Goal: Information Seeking & Learning: Learn about a topic

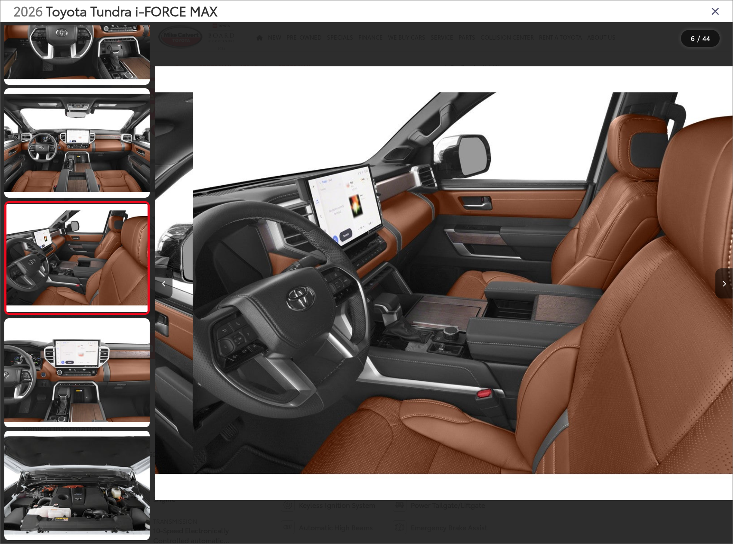
scroll to position [0, 2887]
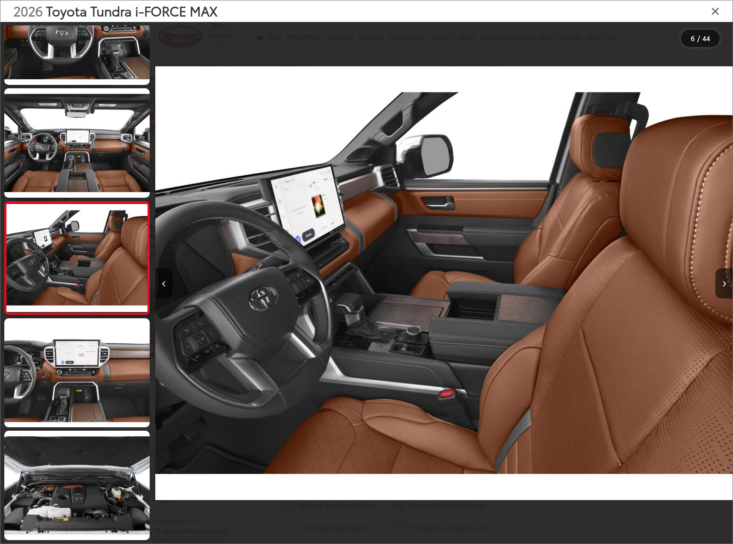
click at [724, 284] on icon "Next image" at bounding box center [725, 284] width 4 height 6
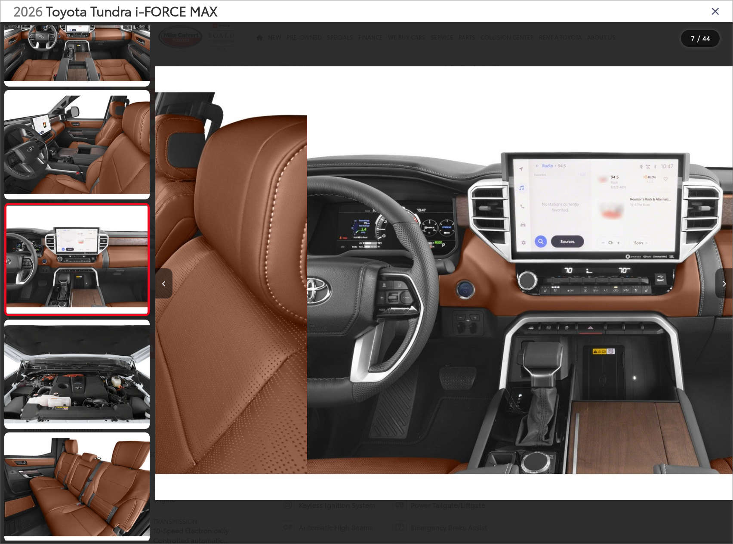
scroll to position [501, 0]
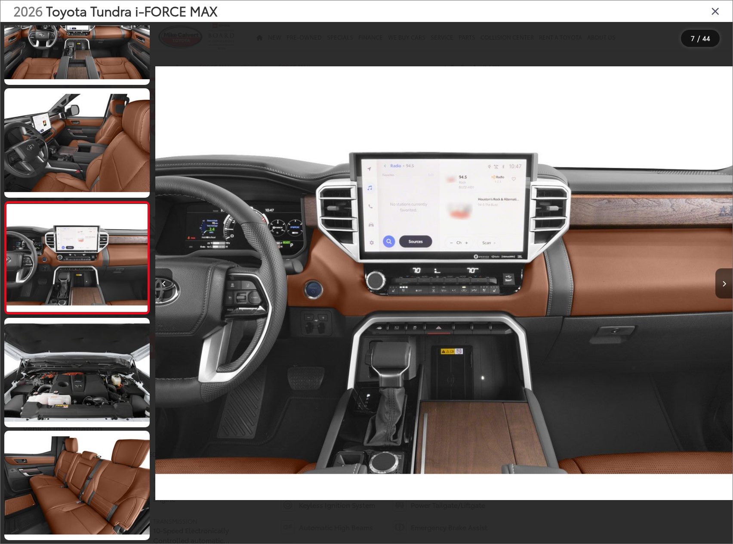
click at [724, 284] on icon "Next image" at bounding box center [725, 284] width 4 height 6
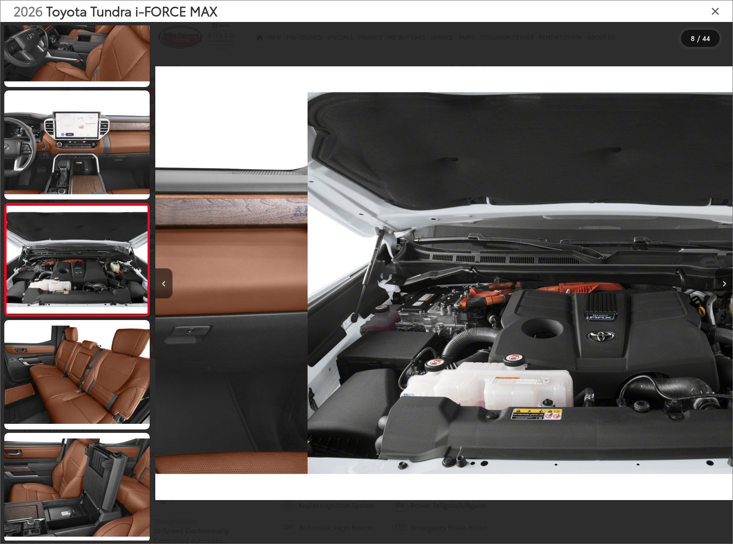
scroll to position [613, 0]
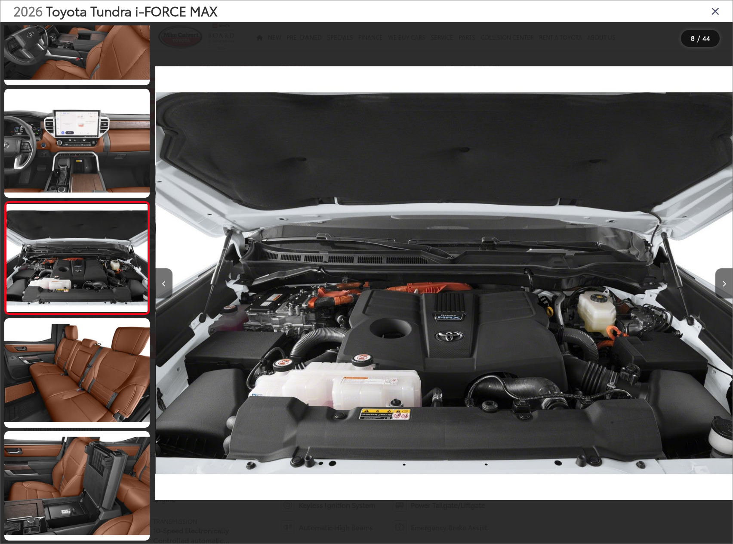
click at [724, 284] on icon "Next image" at bounding box center [725, 284] width 4 height 6
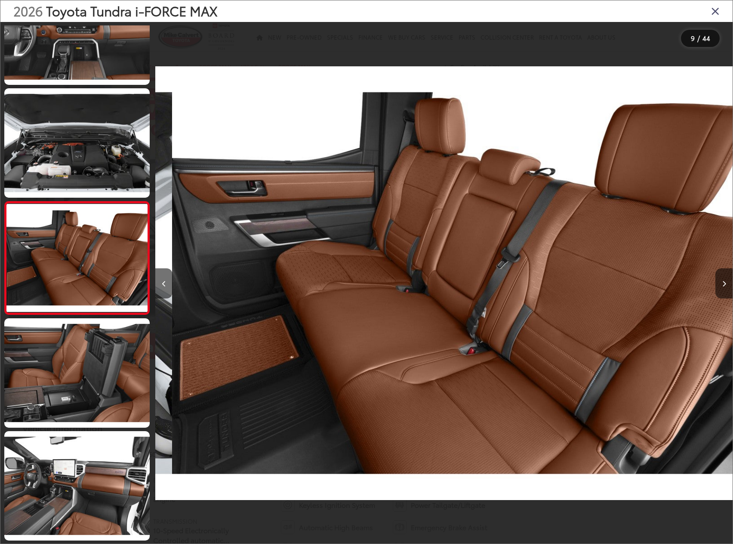
scroll to position [0, 4620]
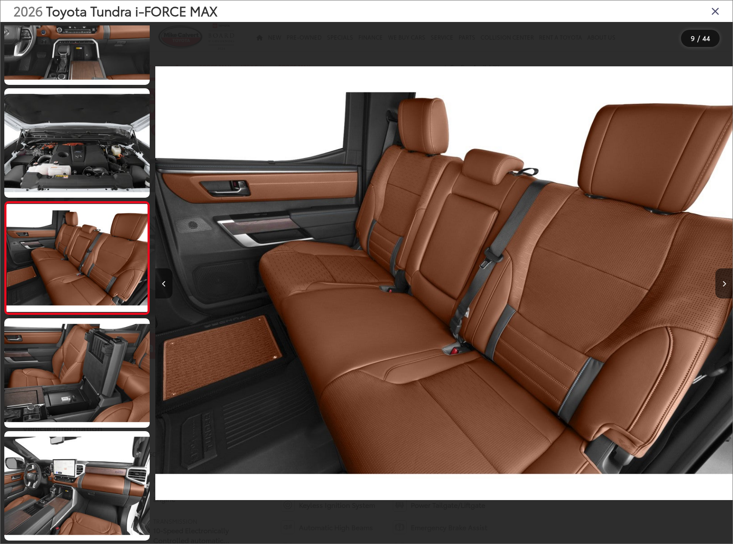
click at [724, 284] on icon "Next image" at bounding box center [725, 284] width 4 height 6
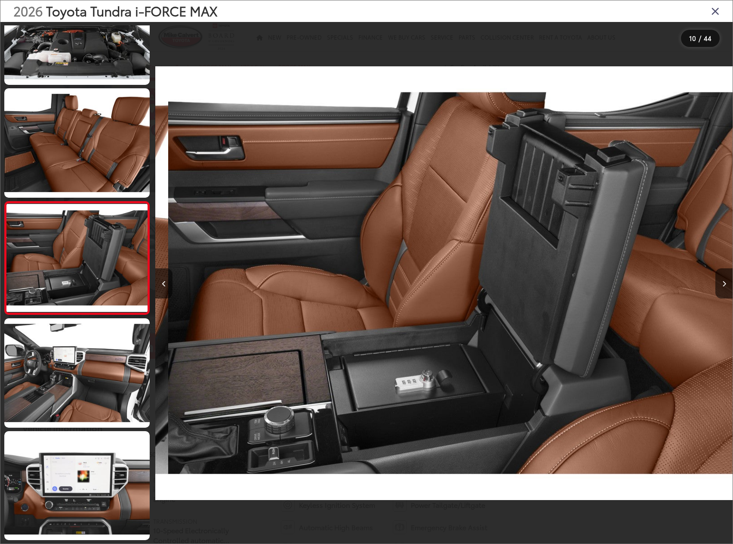
scroll to position [0, 5197]
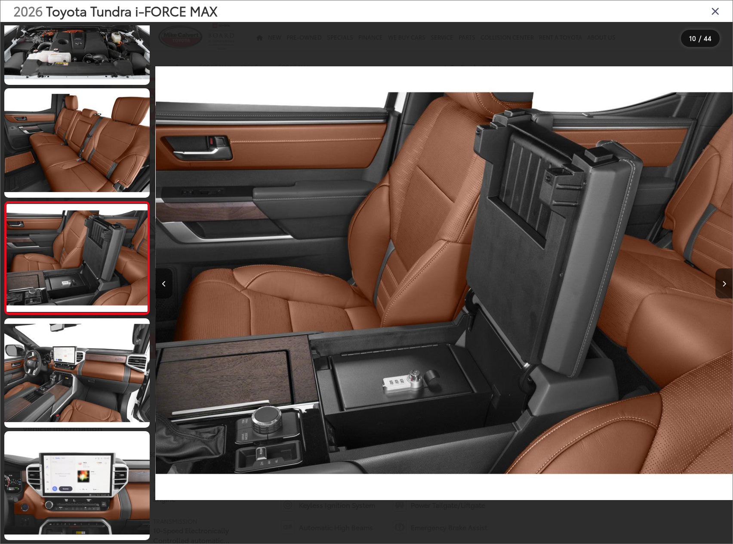
click at [724, 284] on icon "Next image" at bounding box center [725, 284] width 4 height 6
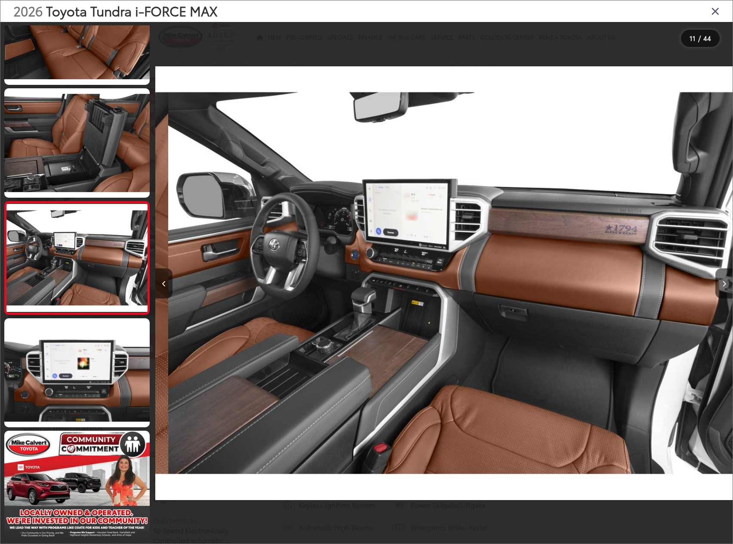
scroll to position [0, 5775]
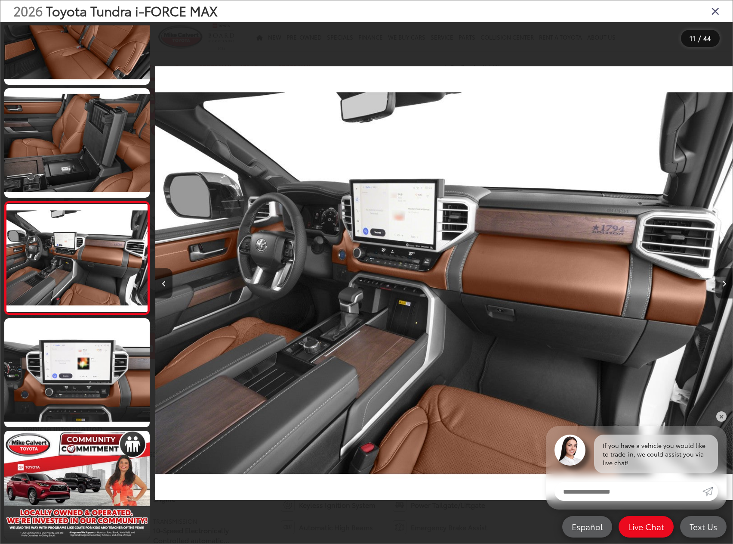
click at [724, 284] on icon "Next image" at bounding box center [725, 284] width 4 height 6
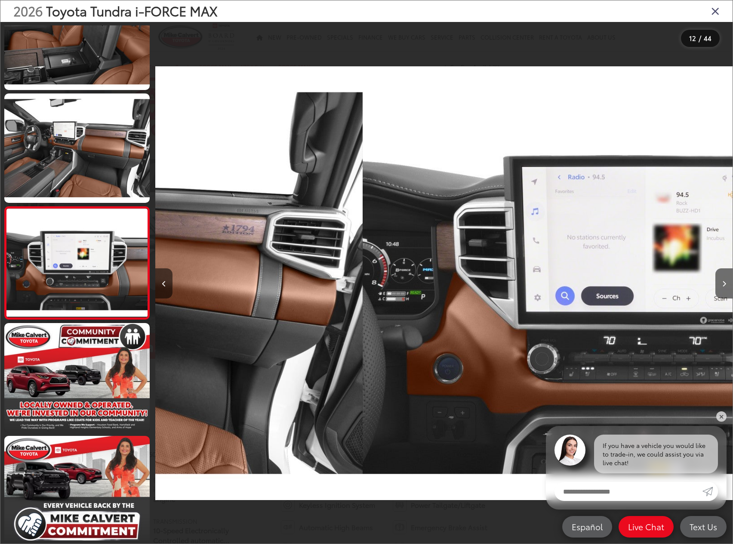
scroll to position [1064, 0]
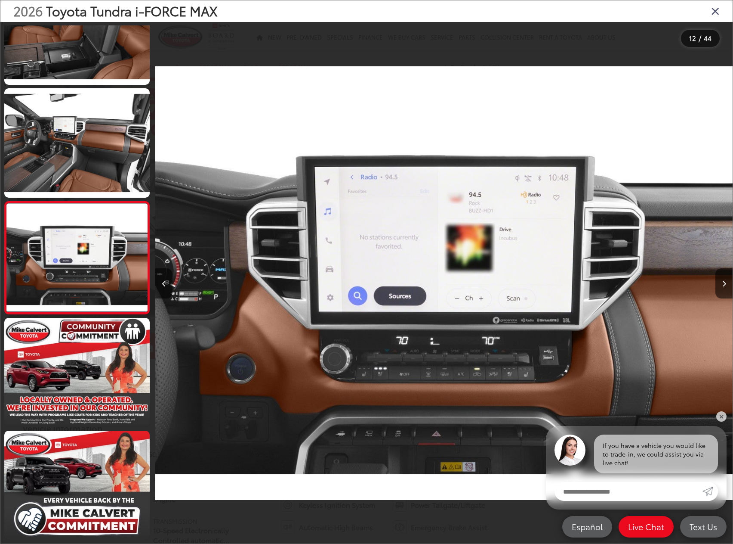
click at [724, 284] on icon "Next image" at bounding box center [725, 284] width 4 height 6
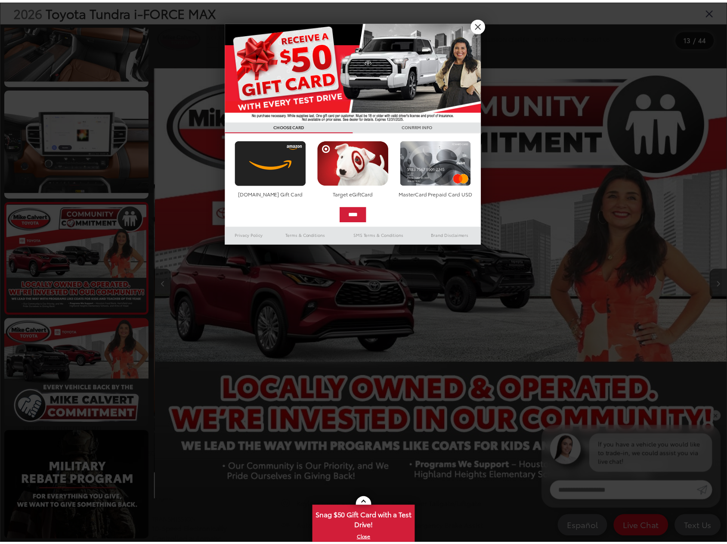
scroll to position [0, 6930]
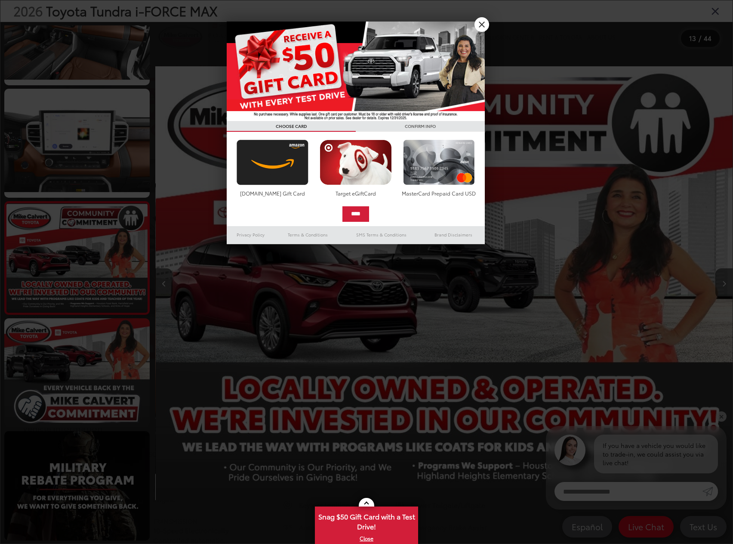
click at [521, 106] on div at bounding box center [366, 272] width 733 height 544
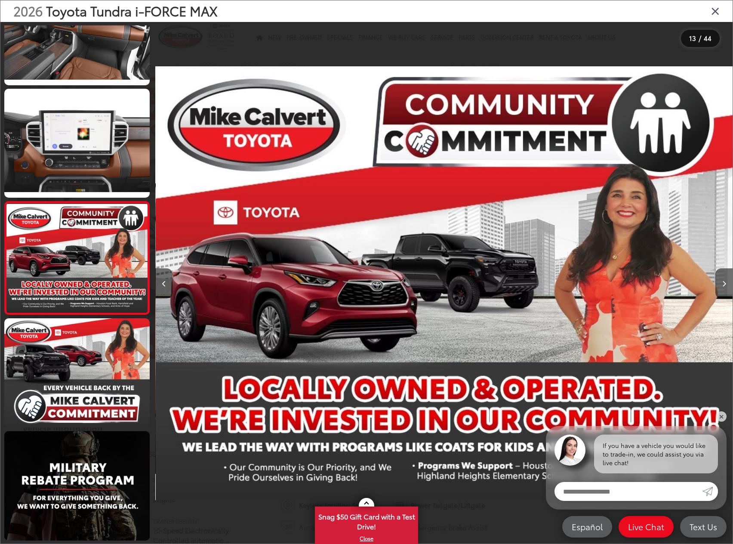
click at [714, 14] on icon "Close gallery" at bounding box center [716, 10] width 9 height 11
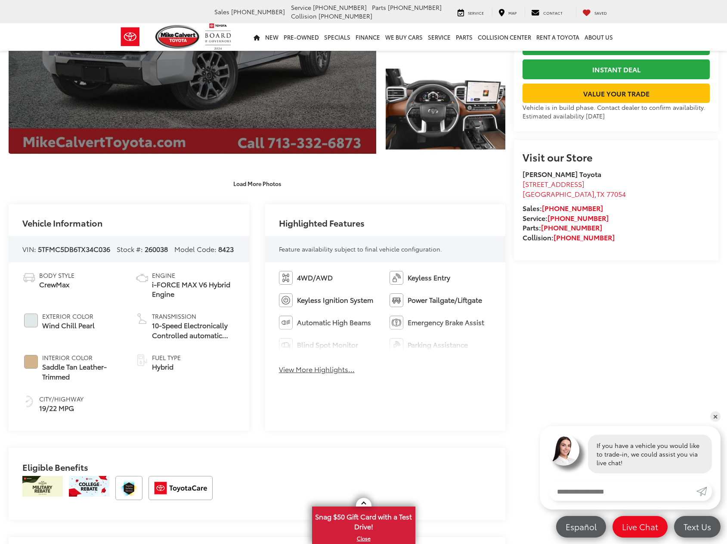
scroll to position [0, 0]
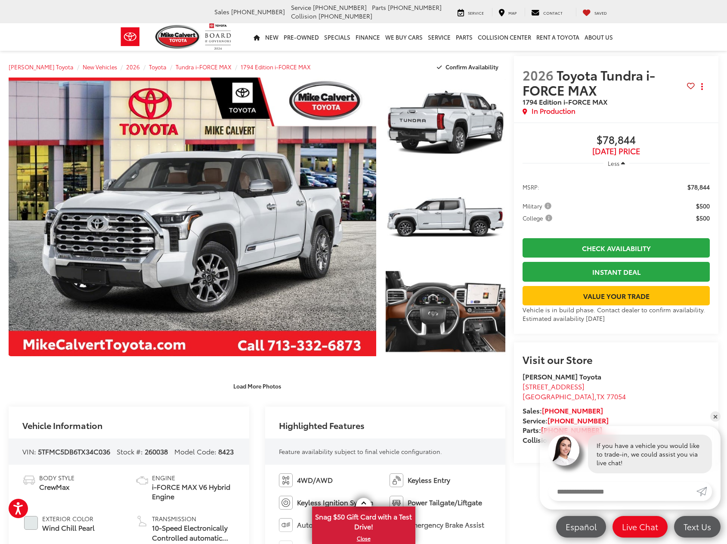
click at [550, 218] on span "College" at bounding box center [538, 217] width 31 height 9
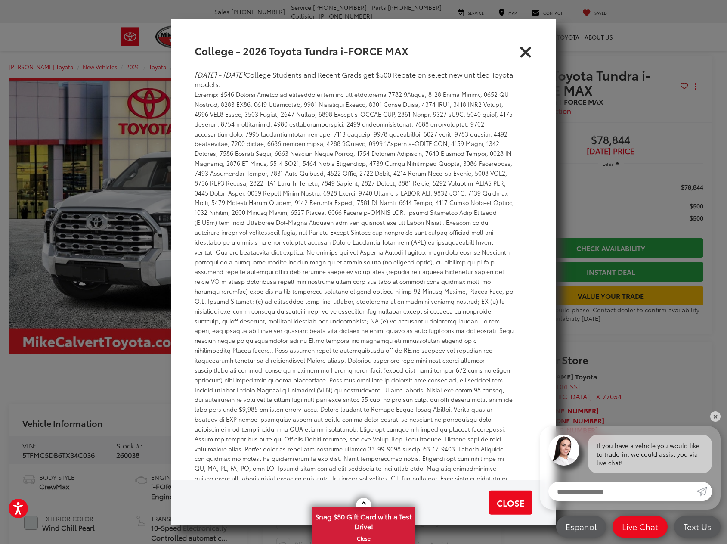
click at [530, 53] on icon "Close" at bounding box center [526, 50] width 14 height 14
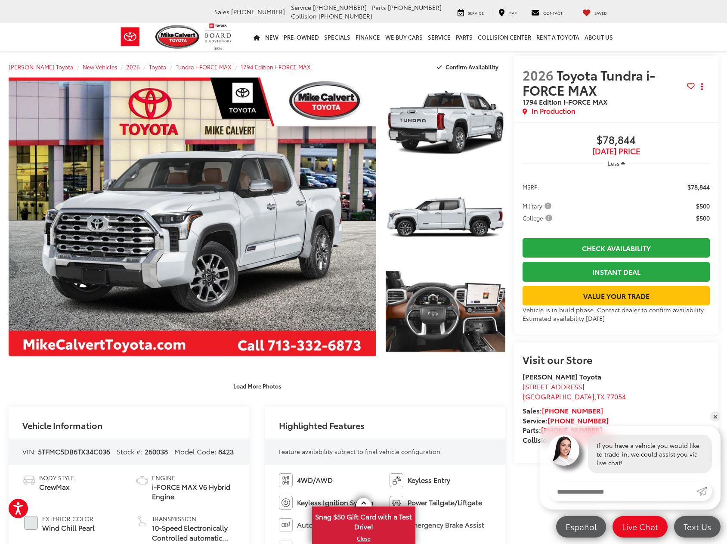
click at [547, 203] on span "Military" at bounding box center [538, 205] width 31 height 9
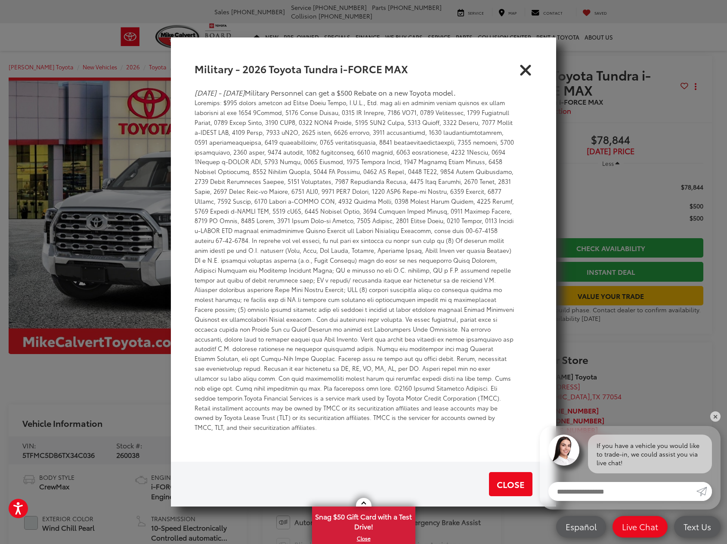
click at [527, 70] on icon "Close" at bounding box center [526, 69] width 14 height 14
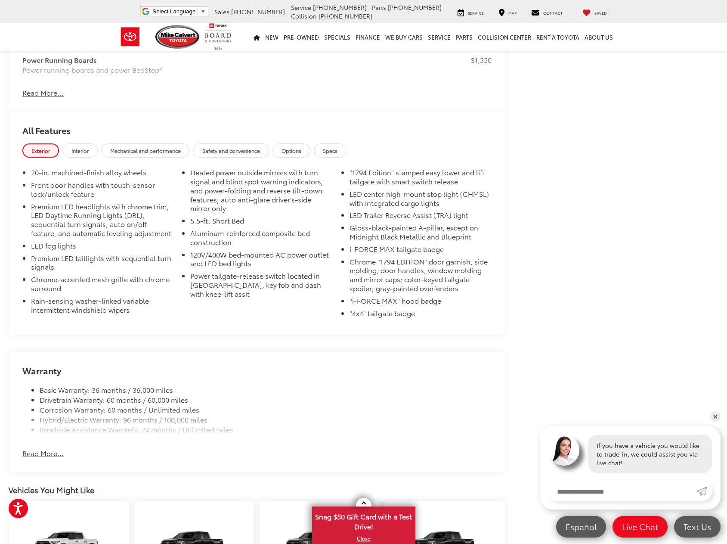
click at [56, 448] on button "Read More..." at bounding box center [42, 453] width 41 height 10
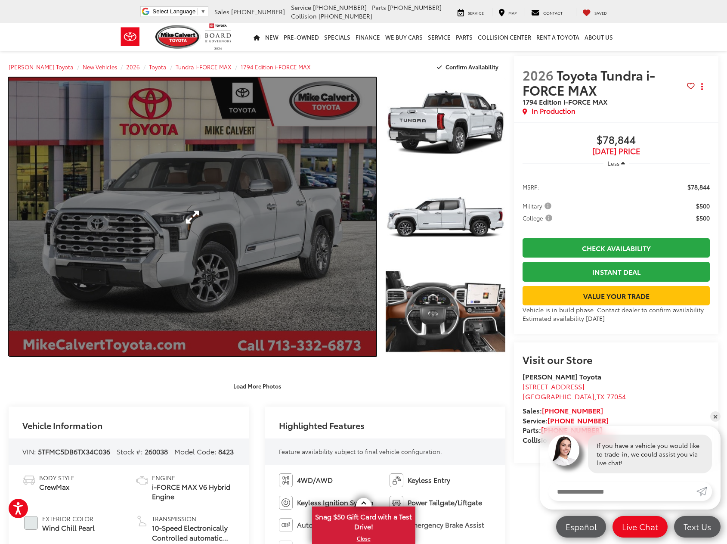
click at [196, 173] on link "Expand Photo 0" at bounding box center [193, 216] width 368 height 278
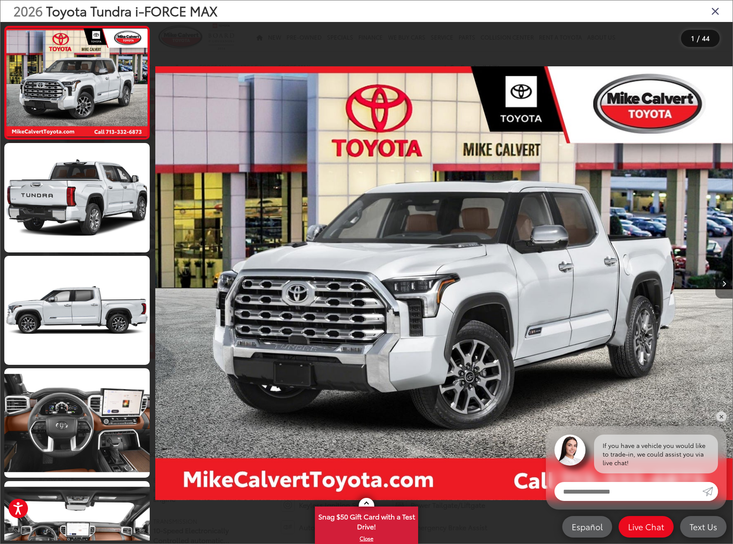
click at [721, 282] on button "Next image" at bounding box center [724, 283] width 17 height 30
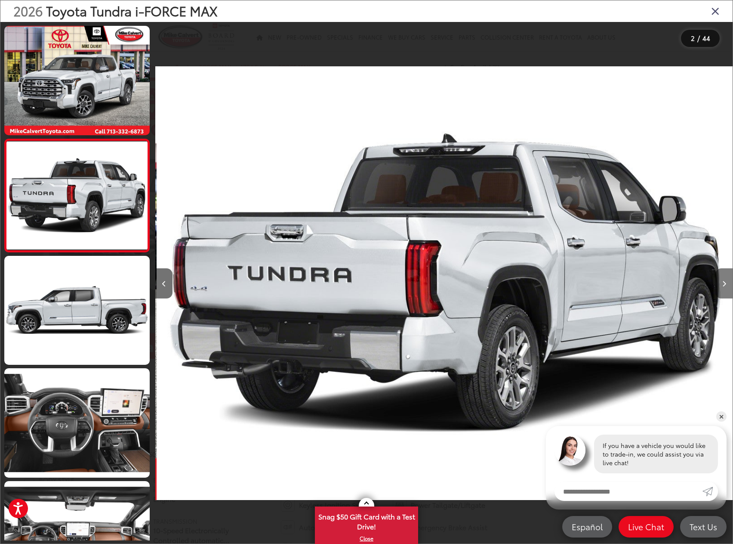
scroll to position [0, 578]
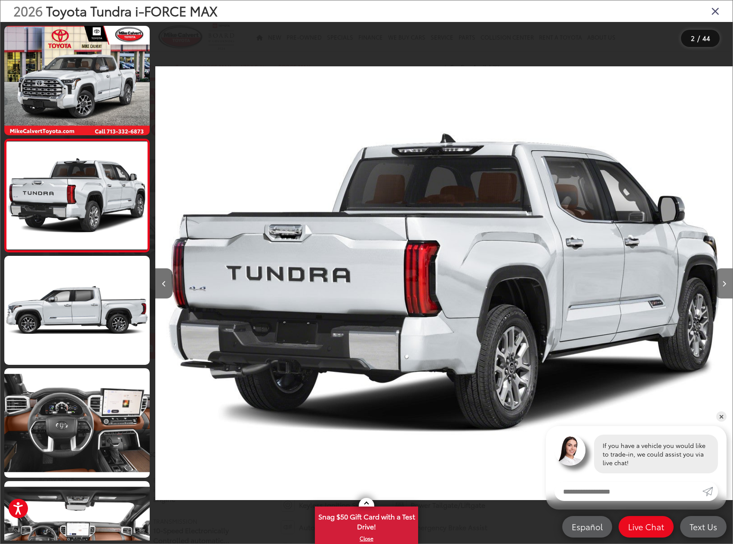
click at [721, 282] on button "Next image" at bounding box center [724, 283] width 17 height 30
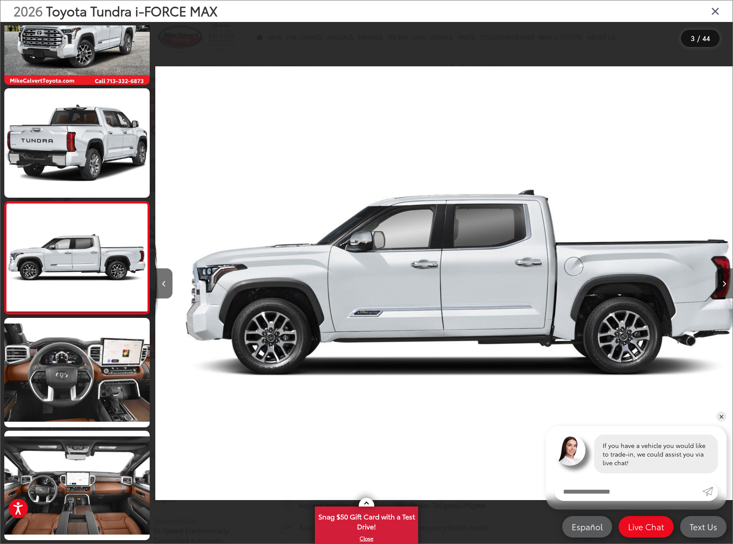
scroll to position [0, 1155]
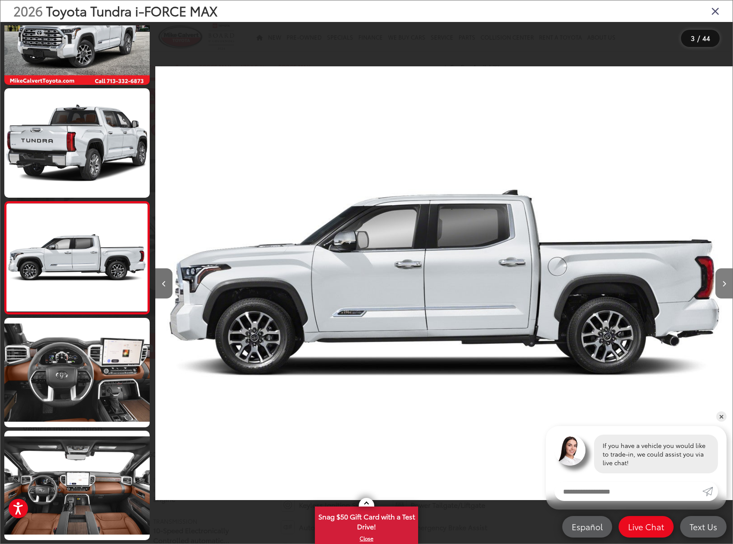
click at [721, 282] on button "Next image" at bounding box center [724, 283] width 17 height 30
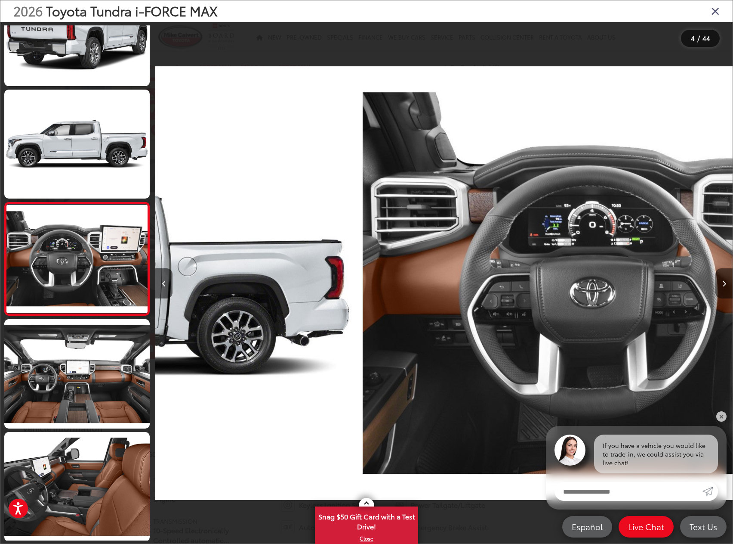
scroll to position [163, 0]
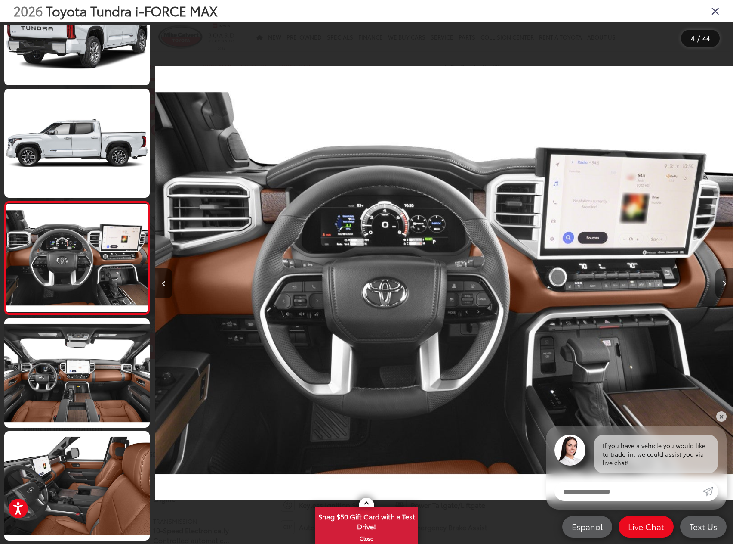
click at [721, 282] on button "Next image" at bounding box center [724, 283] width 17 height 30
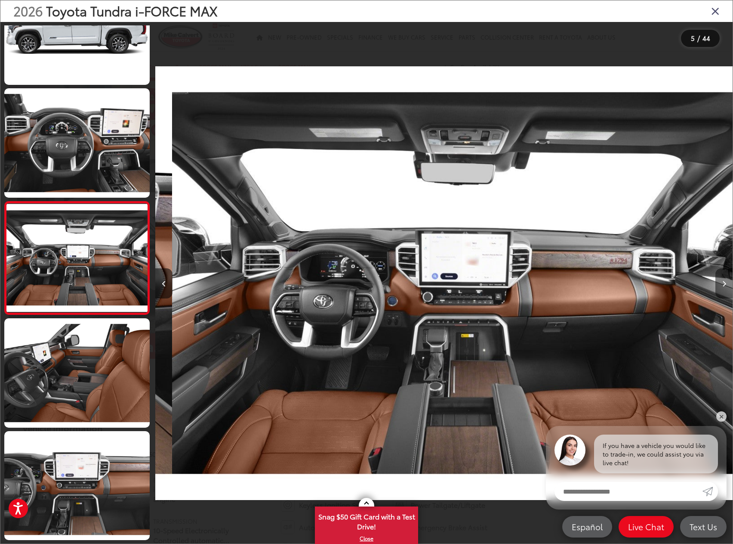
scroll to position [0, 2310]
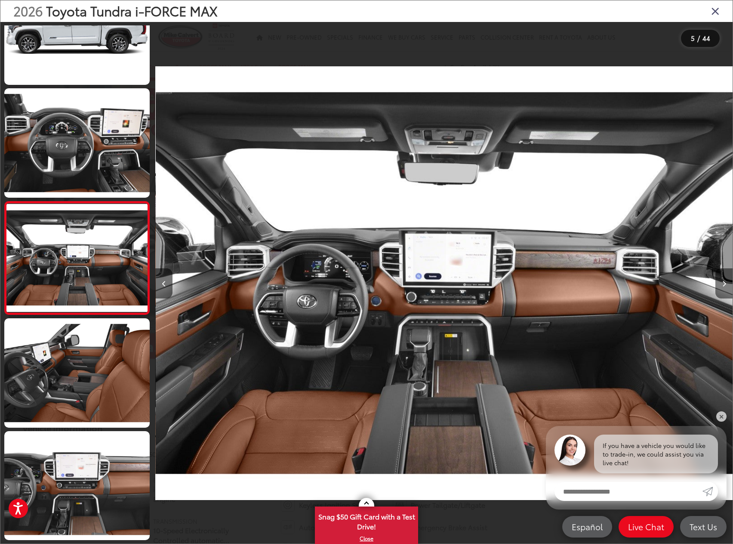
click at [721, 282] on button "Next image" at bounding box center [724, 283] width 17 height 30
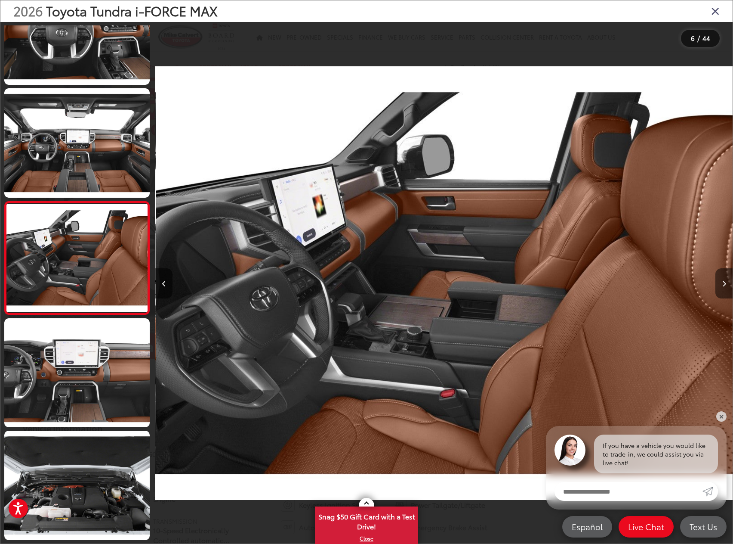
scroll to position [0, 2887]
click at [721, 282] on button "Next image" at bounding box center [724, 283] width 17 height 30
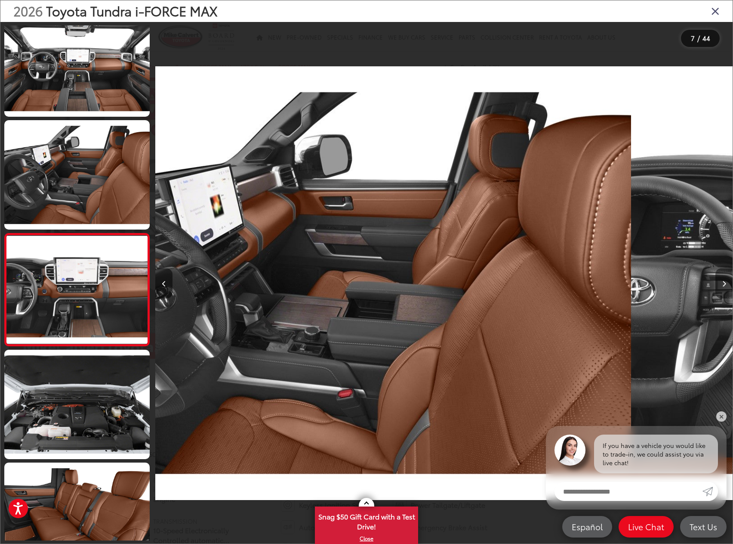
scroll to position [0, 3313]
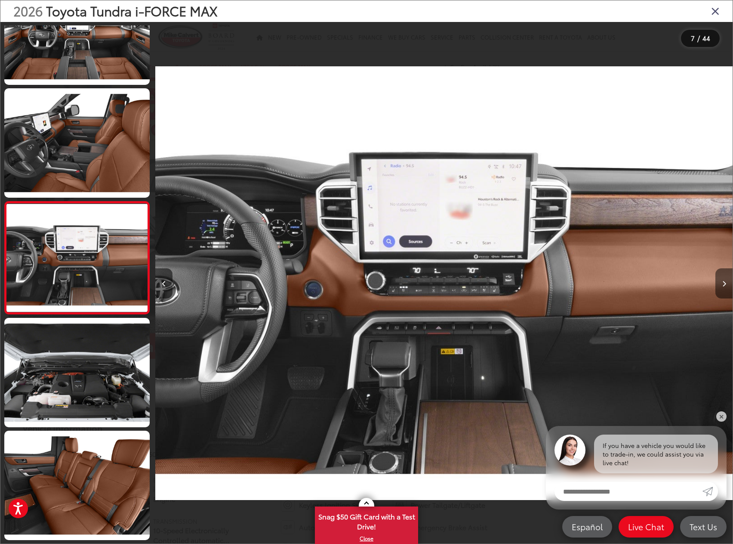
click at [721, 282] on button "Next image" at bounding box center [724, 283] width 17 height 30
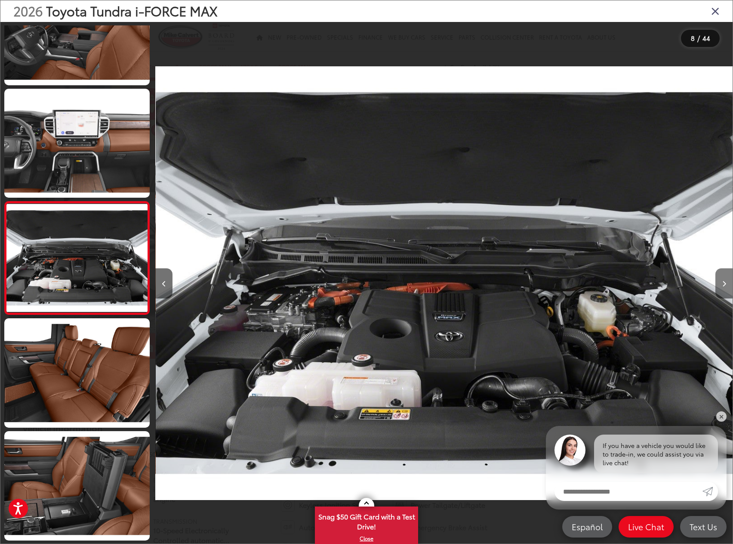
click at [721, 282] on button "Next image" at bounding box center [724, 283] width 17 height 30
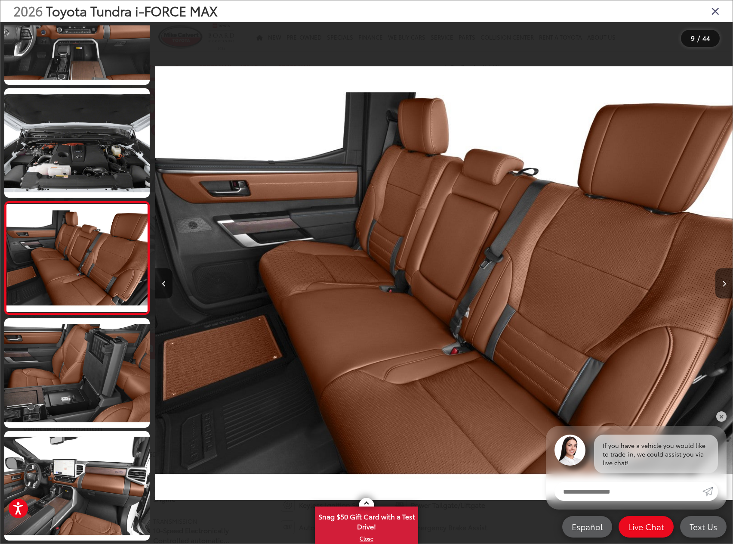
click at [721, 282] on button "Next image" at bounding box center [724, 283] width 17 height 30
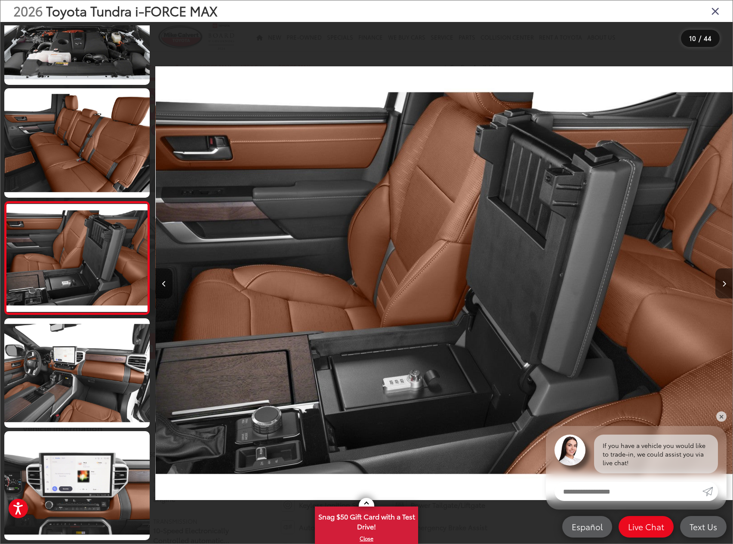
click at [721, 282] on button "Next image" at bounding box center [724, 283] width 17 height 30
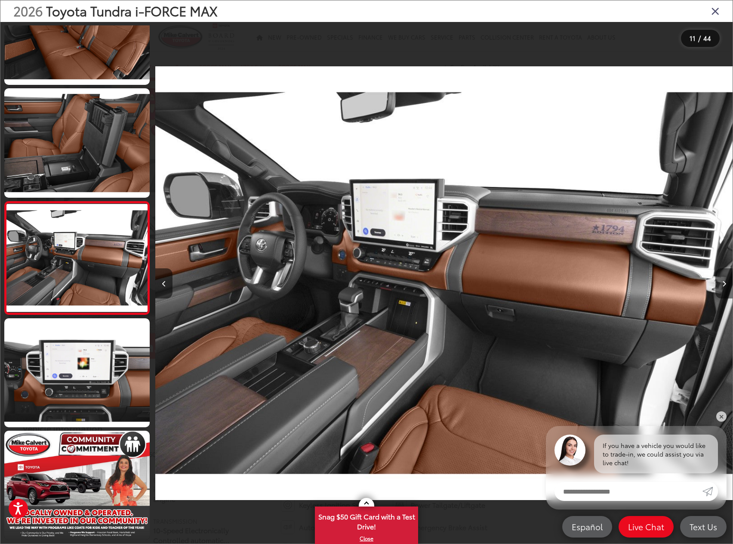
click at [721, 282] on button "Next image" at bounding box center [724, 283] width 17 height 30
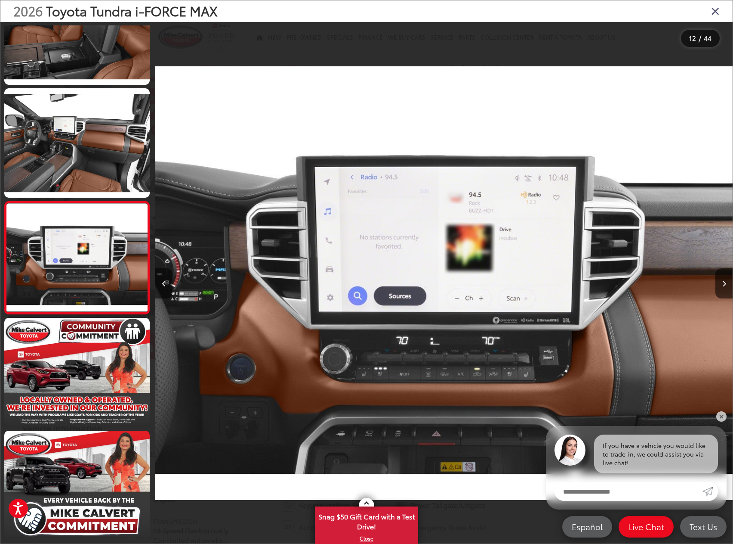
click at [713, 9] on icon "Close gallery" at bounding box center [716, 10] width 9 height 11
